Goal: Information Seeking & Learning: Check status

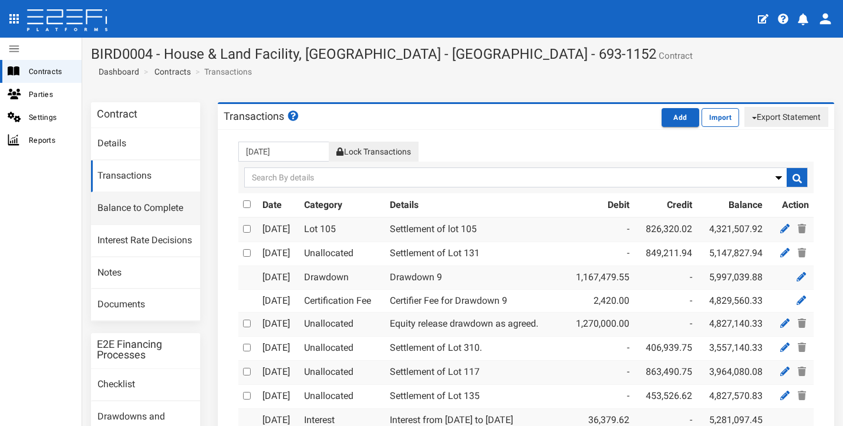
click at [150, 206] on link "Balance to Complete" at bounding box center [145, 209] width 109 height 32
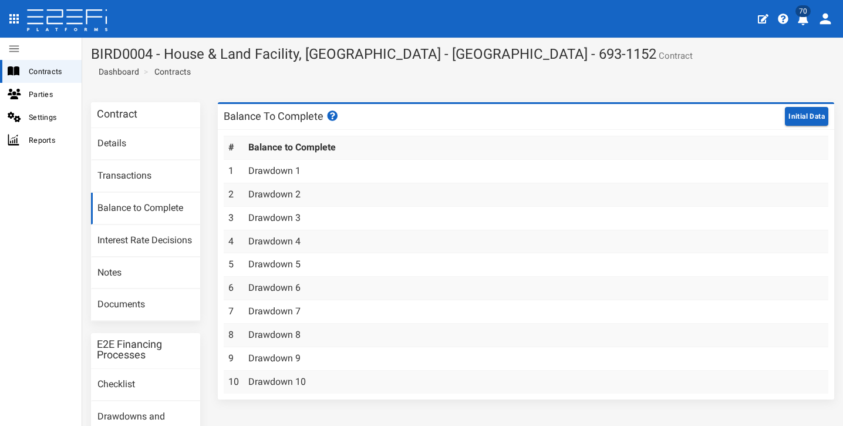
scroll to position [96, 0]
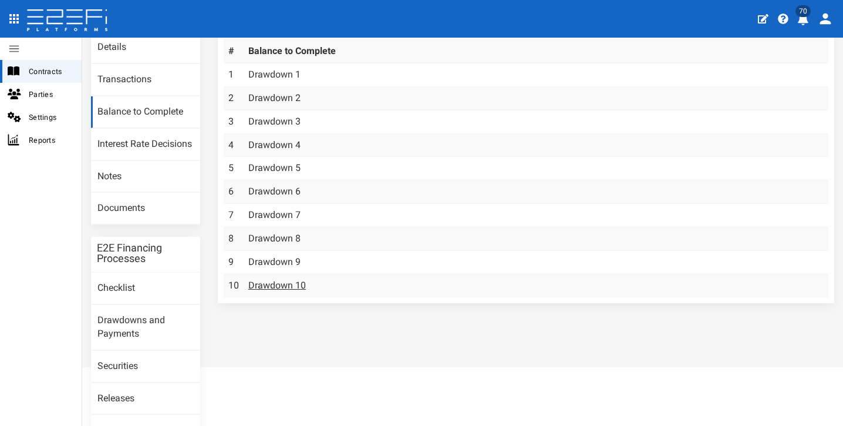
click at [280, 281] on link "Drawdown 10" at bounding box center [277, 284] width 58 height 11
click at [141, 103] on link "Balance to Complete" at bounding box center [145, 112] width 109 height 32
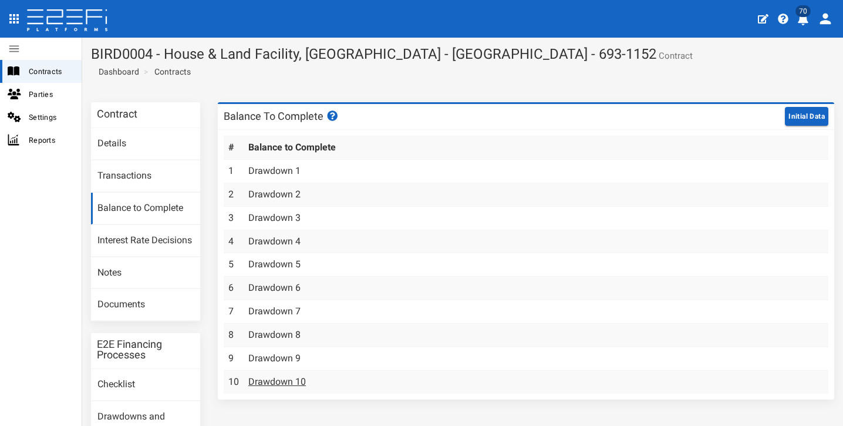
click at [289, 377] on link "Drawdown 10" at bounding box center [277, 381] width 58 height 11
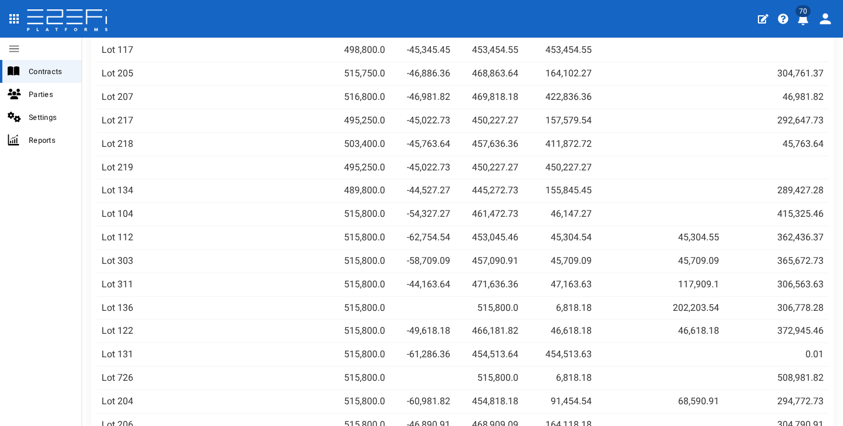
scroll to position [1246, 0]
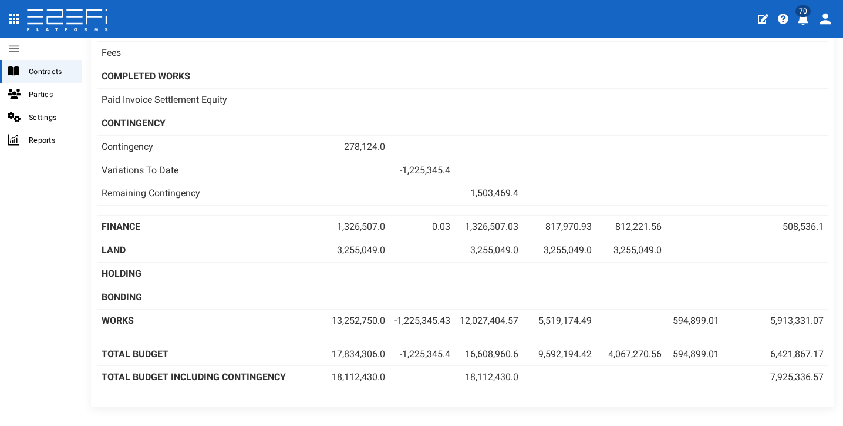
click at [50, 71] on span "Contracts" at bounding box center [50, 71] width 43 height 13
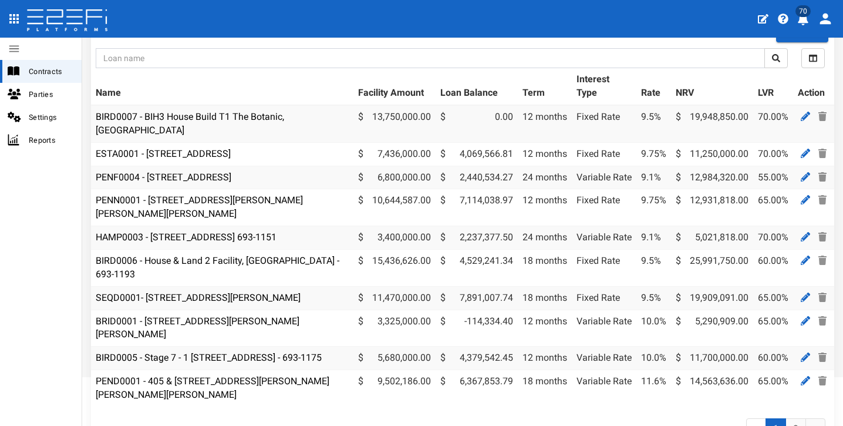
scroll to position [71, 0]
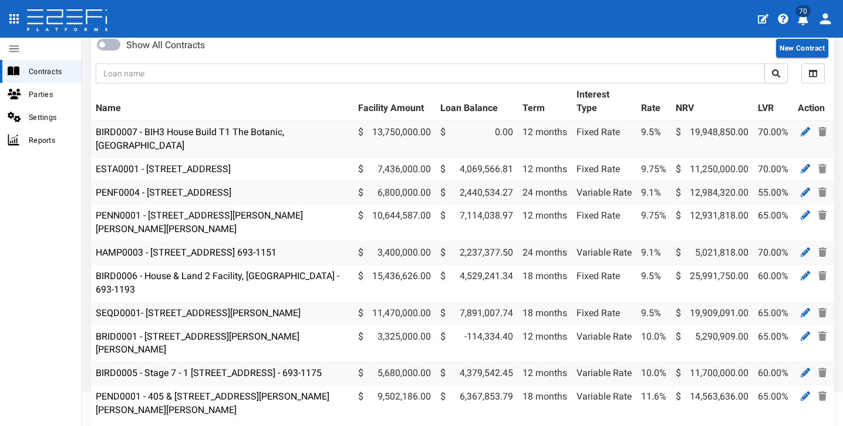
click at [18, 16] on icon "open drawer" at bounding box center [13, 18] width 9 height 9
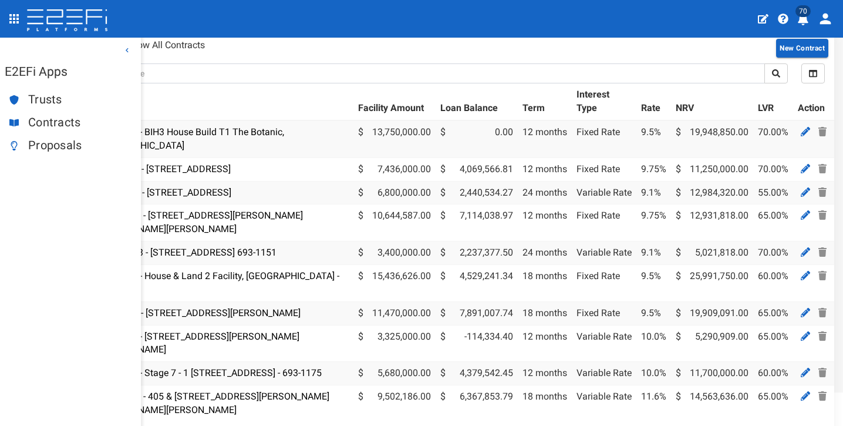
click at [64, 143] on span "Proposals" at bounding box center [79, 145] width 103 height 13
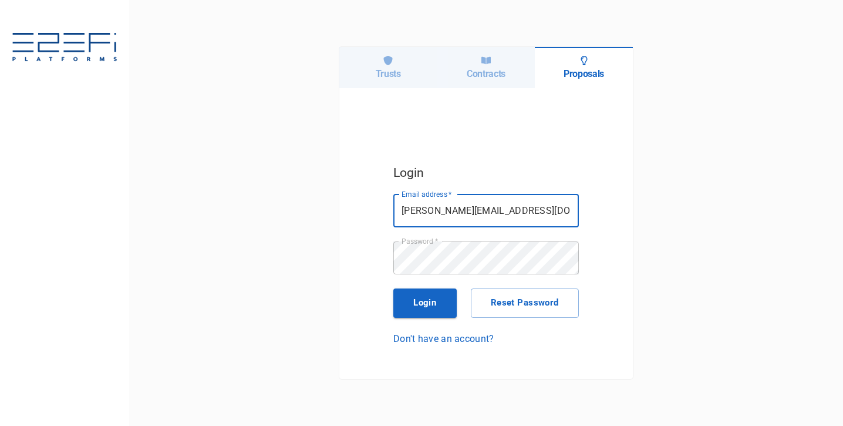
type input "[PERSON_NAME][EMAIL_ADDRESS][DOMAIN_NAME]"
